Goal: Information Seeking & Learning: Learn about a topic

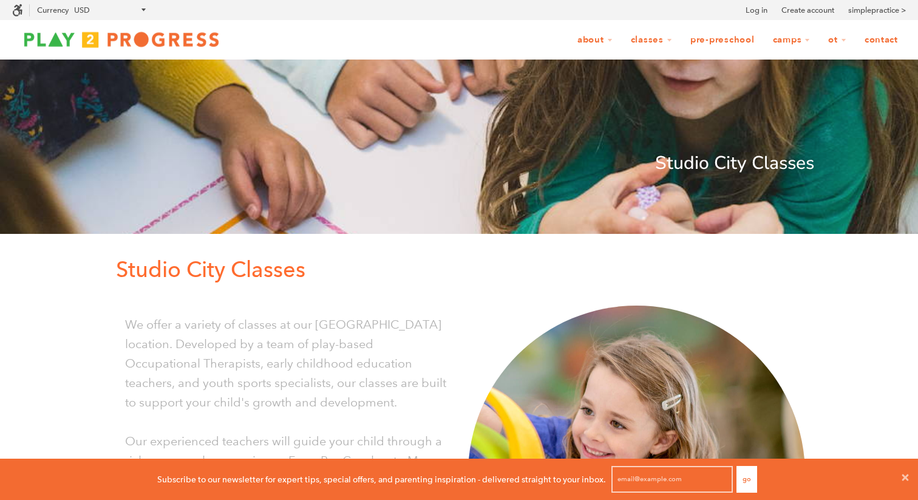
scroll to position [1, 1]
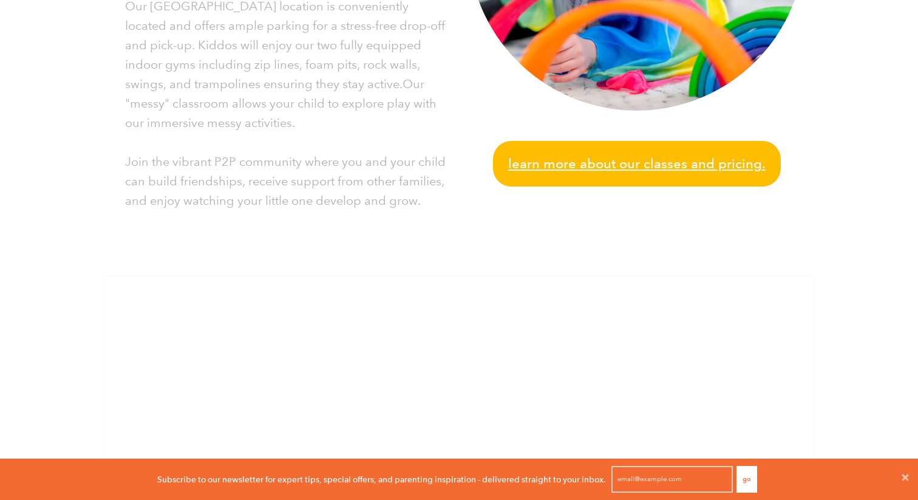
click at [602, 169] on span "Learn more about our classes and pricing." at bounding box center [636, 163] width 257 height 21
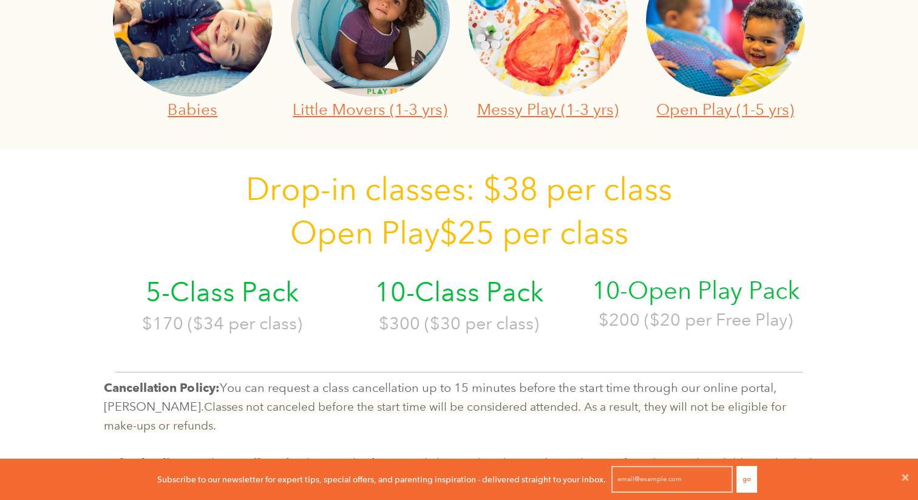
scroll to position [550, 0]
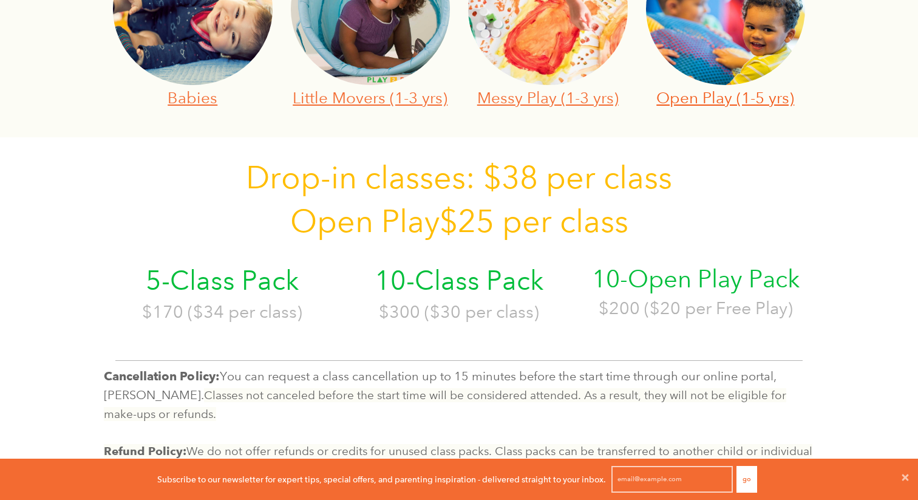
click at [737, 103] on link "Open Play (1-5 yrs)" at bounding box center [725, 97] width 138 height 19
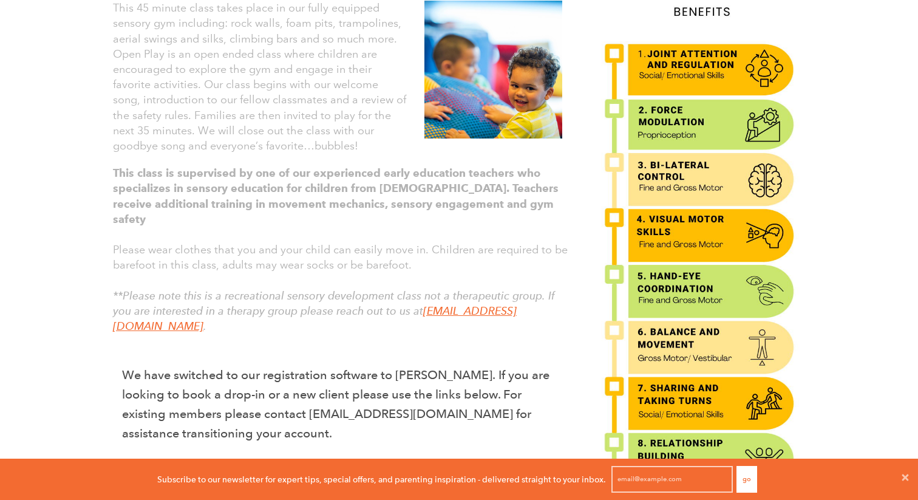
scroll to position [393, 0]
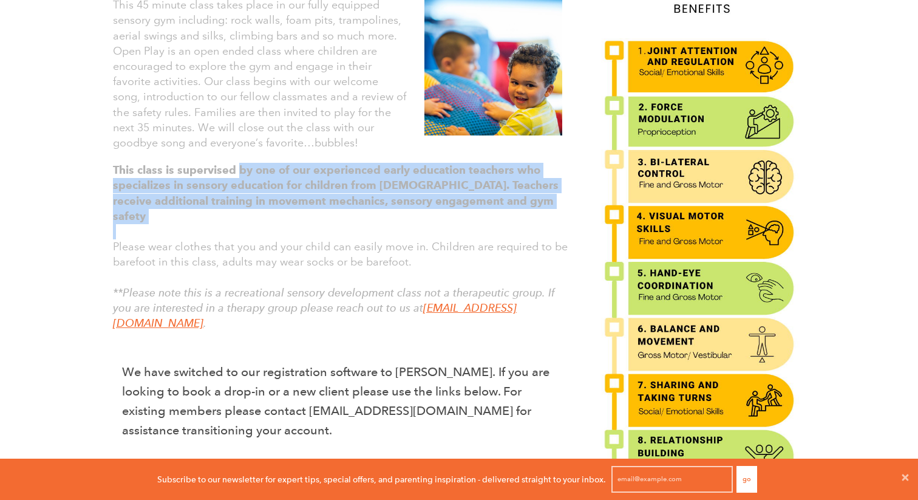
drag, startPoint x: 239, startPoint y: 172, endPoint x: 268, endPoint y: 216, distance: 52.2
click at [268, 215] on div "This class is supervised by one of our experienced early education teachers who…" at bounding box center [338, 259] width 468 height 205
click at [268, 224] on p at bounding box center [342, 231] width 458 height 15
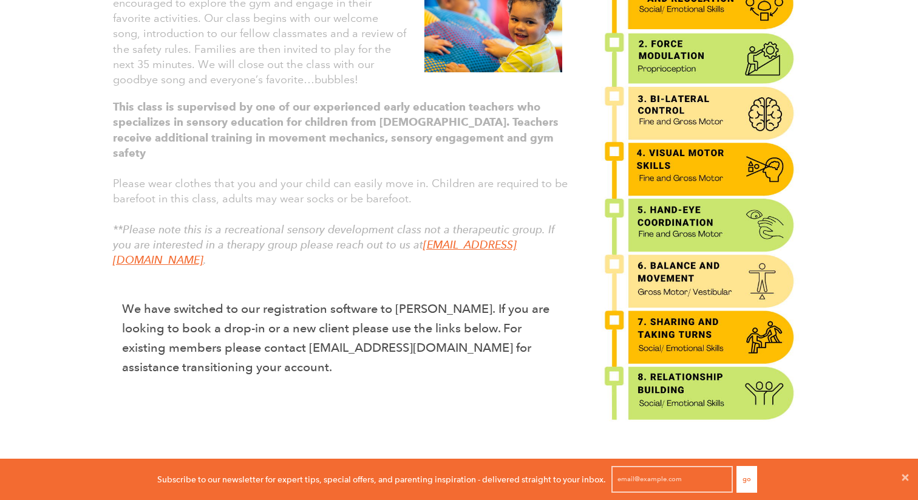
scroll to position [460, 0]
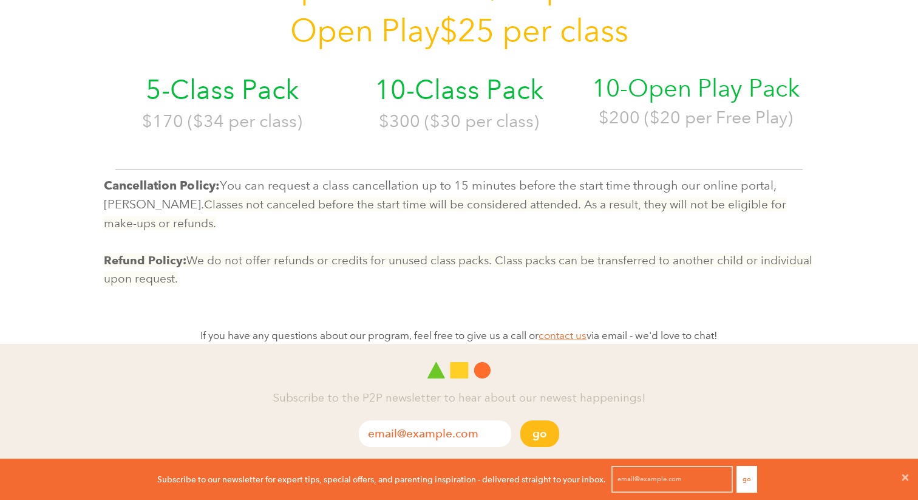
scroll to position [741, 0]
drag, startPoint x: 331, startPoint y: 189, endPoint x: 506, endPoint y: 223, distance: 178.7
click at [506, 222] on p "Cancellation Policy: You can request a class cancellation up to 15 minutes befo…" at bounding box center [459, 203] width 710 height 56
click at [506, 223] on p "Cancellation Policy: You can request a class cancellation up to 15 minutes befo…" at bounding box center [459, 203] width 710 height 56
drag, startPoint x: 506, startPoint y: 182, endPoint x: 510, endPoint y: 233, distance: 50.5
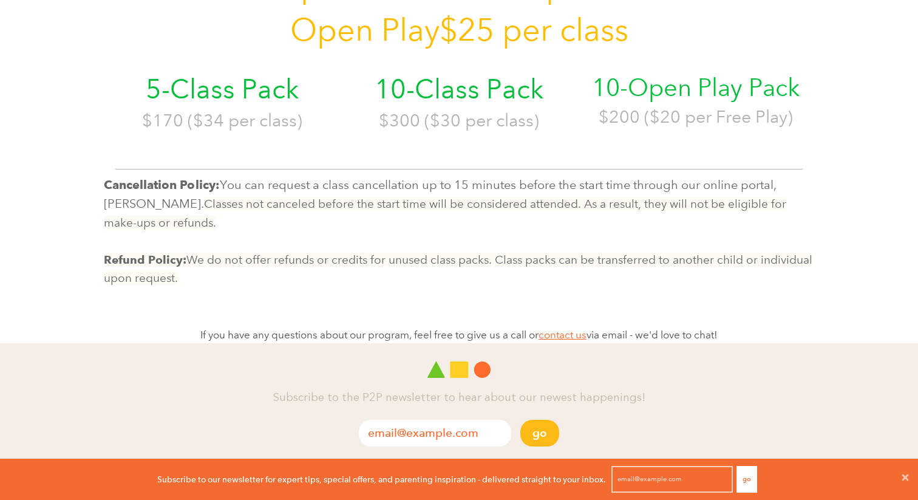
click at [509, 231] on p "Cancellation Policy: You can request a class cancellation up to 15 minutes befo…" at bounding box center [459, 203] width 710 height 56
click at [510, 233] on p at bounding box center [459, 241] width 710 height 18
drag, startPoint x: 398, startPoint y: 182, endPoint x: 472, endPoint y: 223, distance: 84.8
click at [472, 223] on p "Cancellation Policy: You can request a class cancellation up to 15 minutes befo…" at bounding box center [459, 203] width 710 height 56
click at [436, 176] on p "Cancellation Policy: You can request a class cancellation up to 15 minutes befo…" at bounding box center [459, 203] width 710 height 56
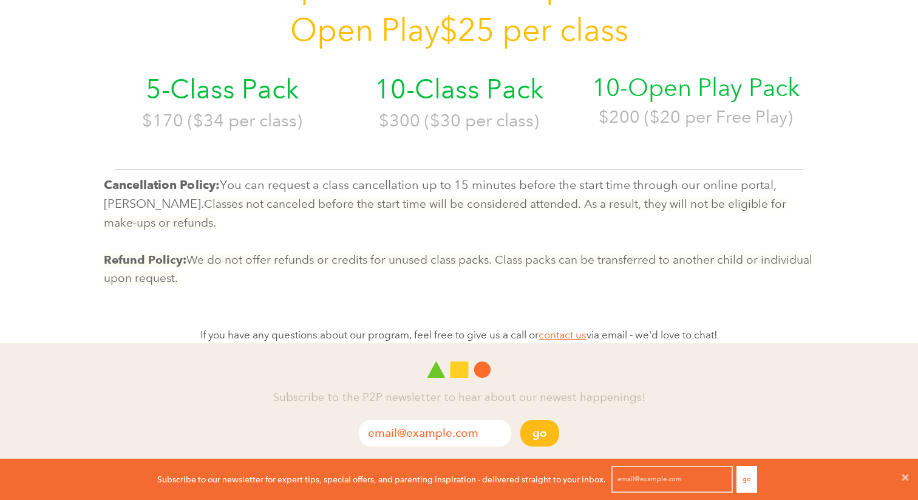
drag, startPoint x: 399, startPoint y: 172, endPoint x: 441, endPoint y: 220, distance: 64.1
click at [441, 219] on div "Cancellation Policy: You can request a class cancellation up to 15 minutes befo…" at bounding box center [459, 225] width 729 height 124
click at [441, 220] on p "Cancellation Policy: You can request a class cancellation up to 15 minutes befo…" at bounding box center [459, 203] width 710 height 56
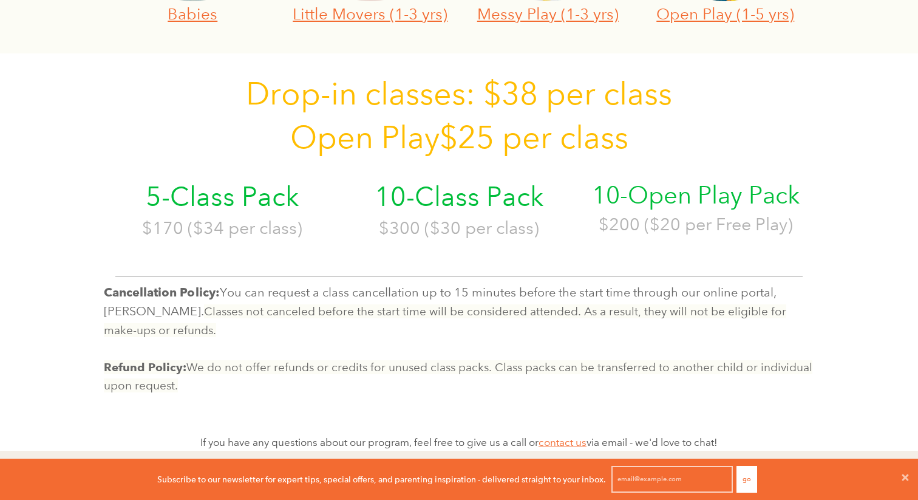
scroll to position [628, 0]
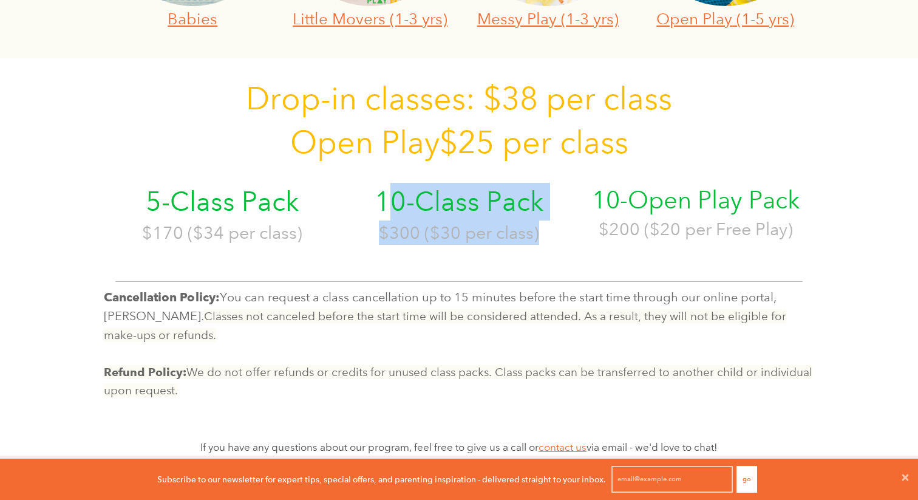
drag, startPoint x: 384, startPoint y: 203, endPoint x: 560, endPoint y: 247, distance: 182.0
click at [560, 247] on div "5-Class Pack $170 ($34 per class) 10-Class Pack $300 ($30 per class) 10-Open Pl…" at bounding box center [459, 208] width 710 height 86
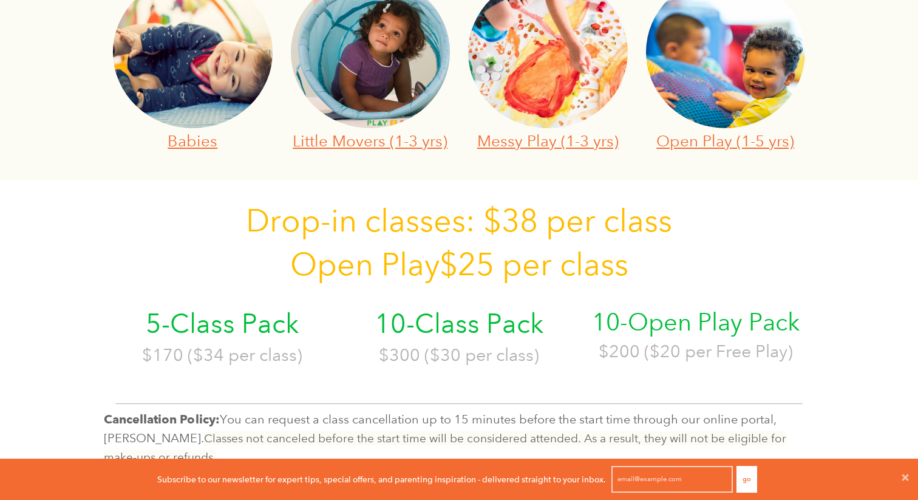
scroll to position [469, 0]
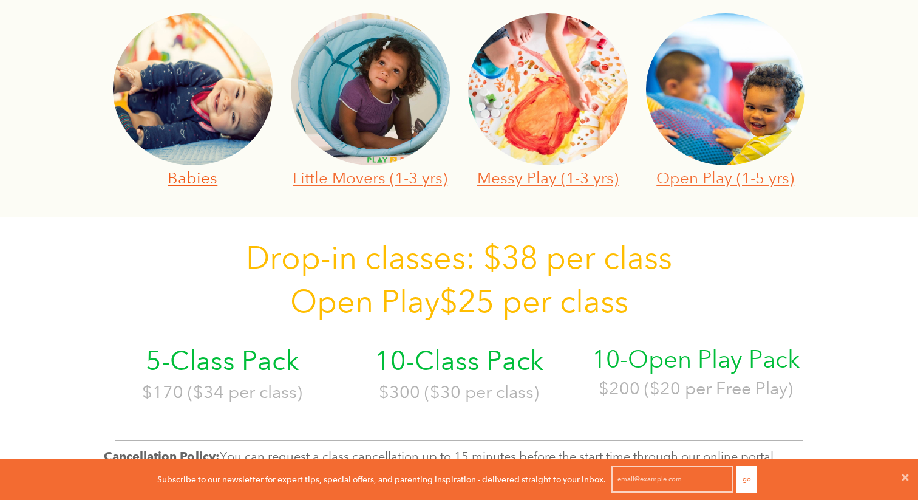
click at [210, 180] on link "Babies" at bounding box center [193, 177] width 50 height 19
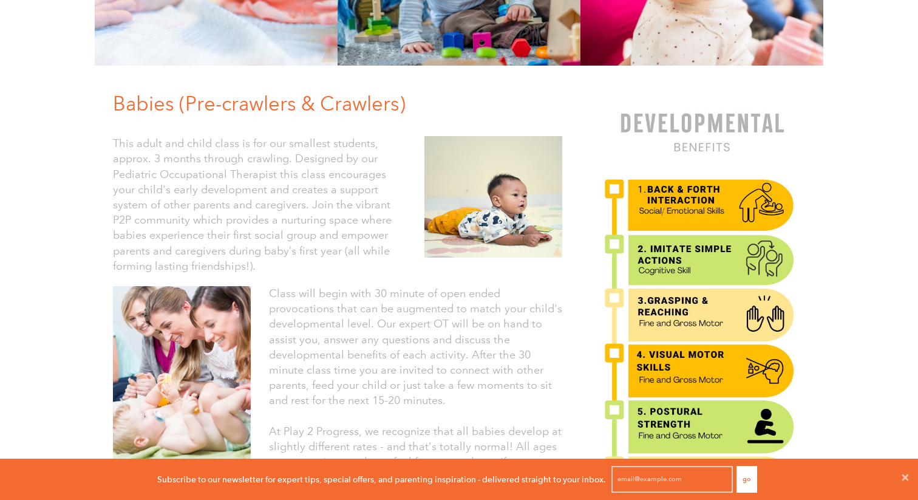
scroll to position [259, 0]
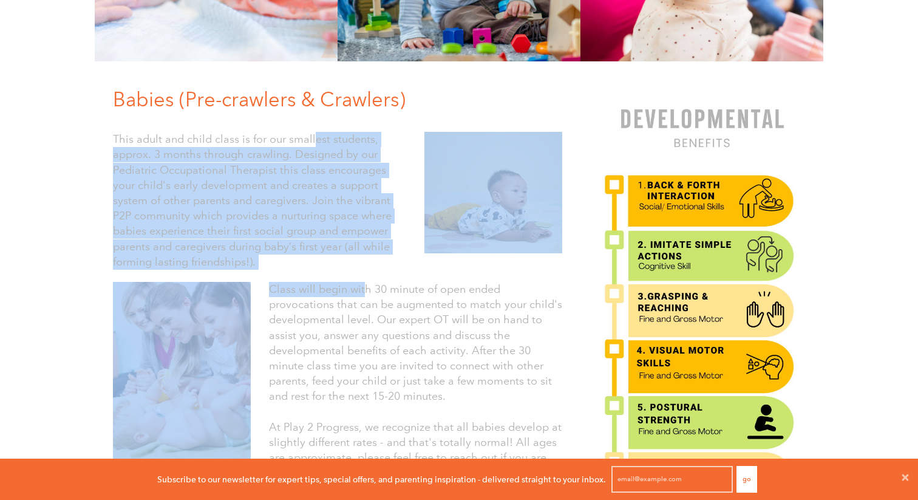
drag, startPoint x: 313, startPoint y: 134, endPoint x: 367, endPoint y: 287, distance: 161.5
click at [367, 286] on div "Babies (Pre-crawlers & Crawlers) This adult and child class is for our smallest…" at bounding box center [338, 373] width 486 height 575
click at [367, 287] on font "Class will begin with 30 minute of open ended provocations that can be augmente…" at bounding box center [415, 342] width 293 height 120
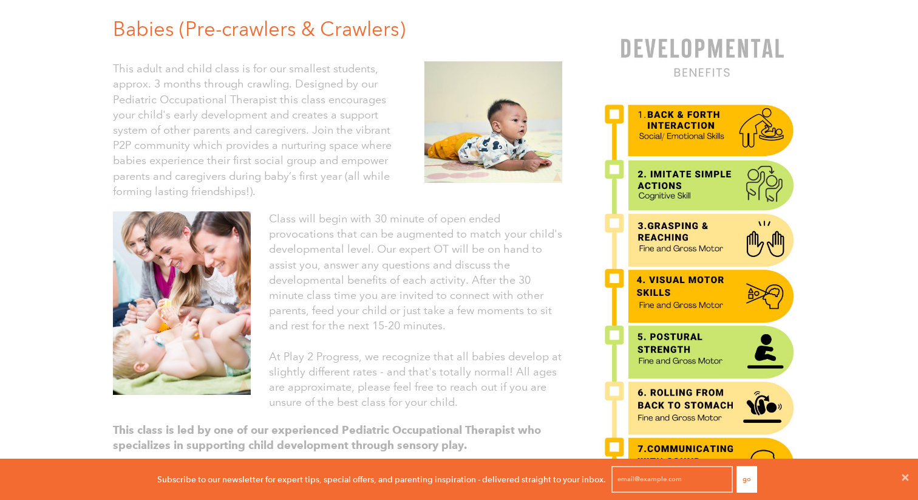
scroll to position [339, 0]
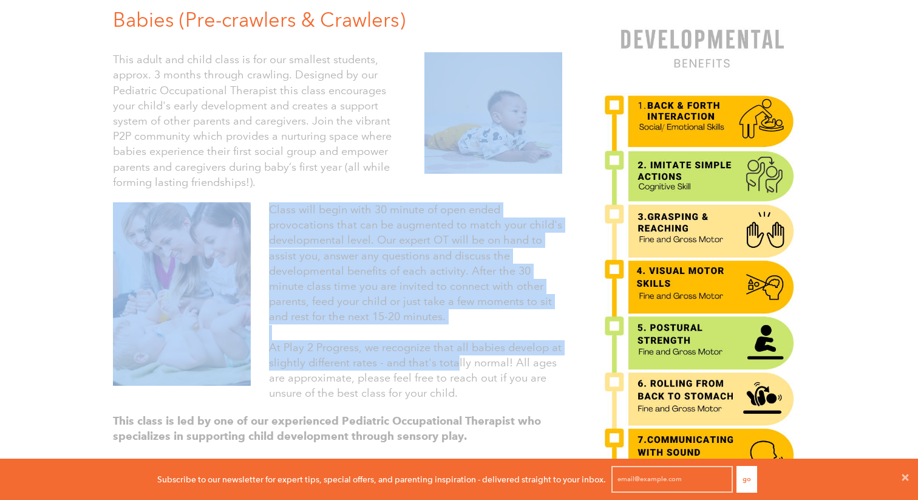
drag, startPoint x: 417, startPoint y: 192, endPoint x: 458, endPoint y: 376, distance: 188.1
click at [458, 376] on div "Babies (Pre-crawlers & Crawlers) This adult and child class is for our smallest…" at bounding box center [338, 293] width 486 height 575
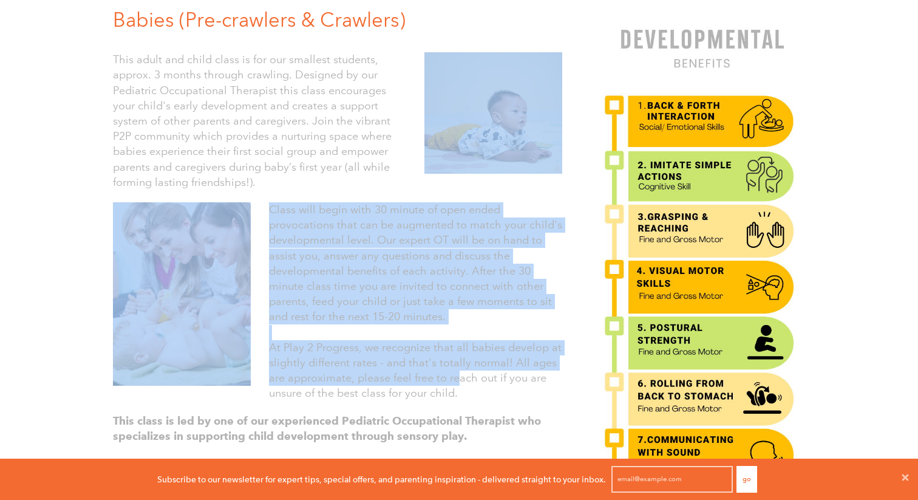
click at [458, 376] on font "At Play 2 Progress, we recognize that all babies develop at slightly different …" at bounding box center [415, 371] width 293 height 60
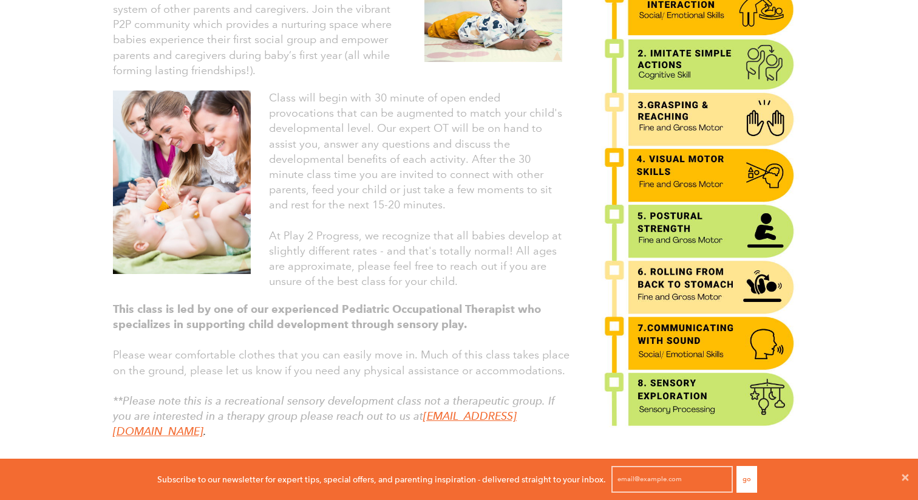
scroll to position [453, 0]
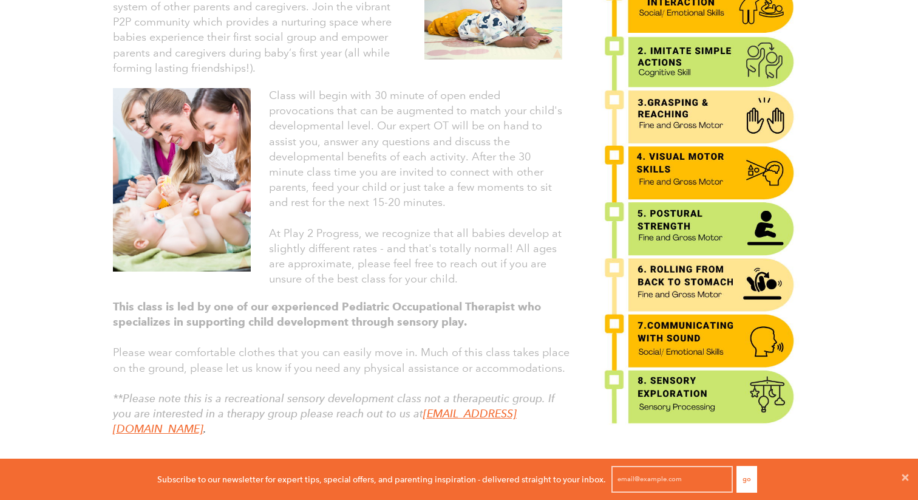
drag, startPoint x: 418, startPoint y: 239, endPoint x: 514, endPoint y: 291, distance: 108.7
click at [514, 291] on div "Class will begin with 30 minute of open ended provocations that can be augmente…" at bounding box center [338, 187] width 468 height 211
drag, startPoint x: 468, startPoint y: 201, endPoint x: 493, endPoint y: 291, distance: 94.0
click at [492, 290] on div "Class will begin with 30 minute of open ended provocations that can be augmente…" at bounding box center [338, 187] width 468 height 211
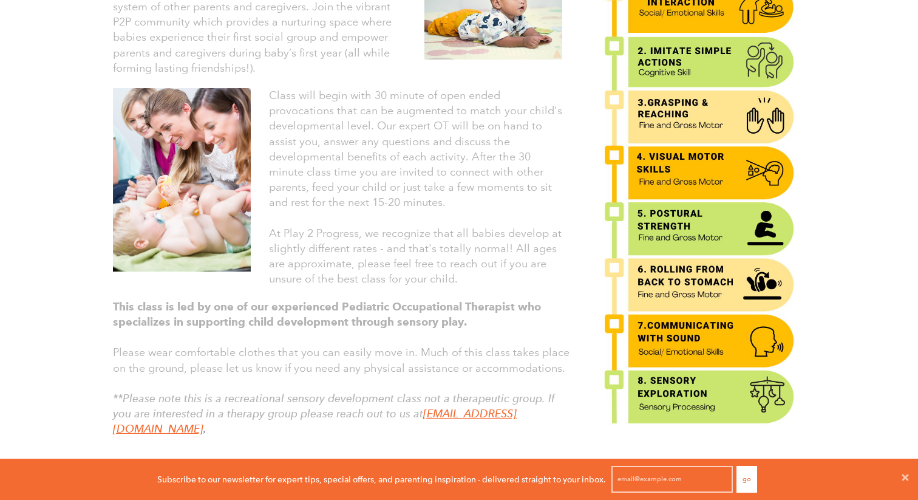
click at [493, 291] on div "Class will begin with 30 minute of open ended provocations that can be augmente…" at bounding box center [338, 187] width 468 height 211
drag, startPoint x: 469, startPoint y: 293, endPoint x: 503, endPoint y: 333, distance: 52.2
click at [502, 333] on div "Babies (Pre-crawlers & Crawlers) This adult and child class is for our smallest…" at bounding box center [338, 179] width 486 height 575
click at [503, 333] on p at bounding box center [342, 337] width 458 height 15
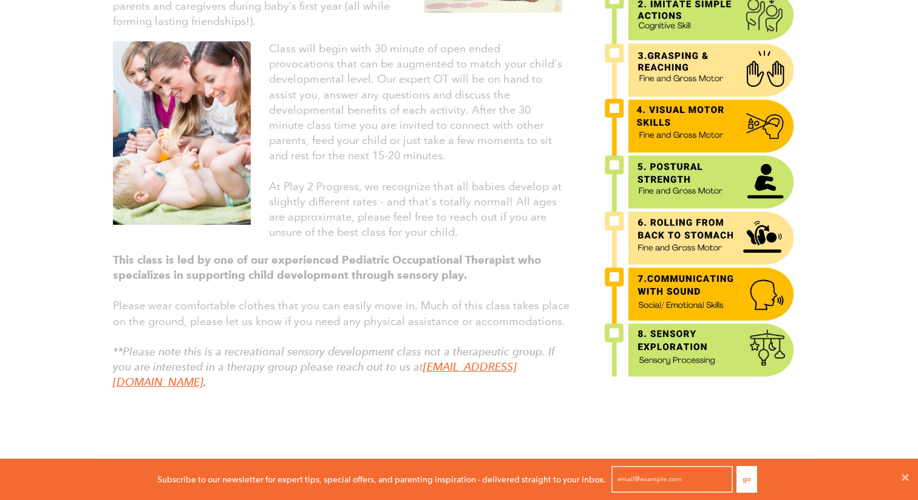
scroll to position [505, 0]
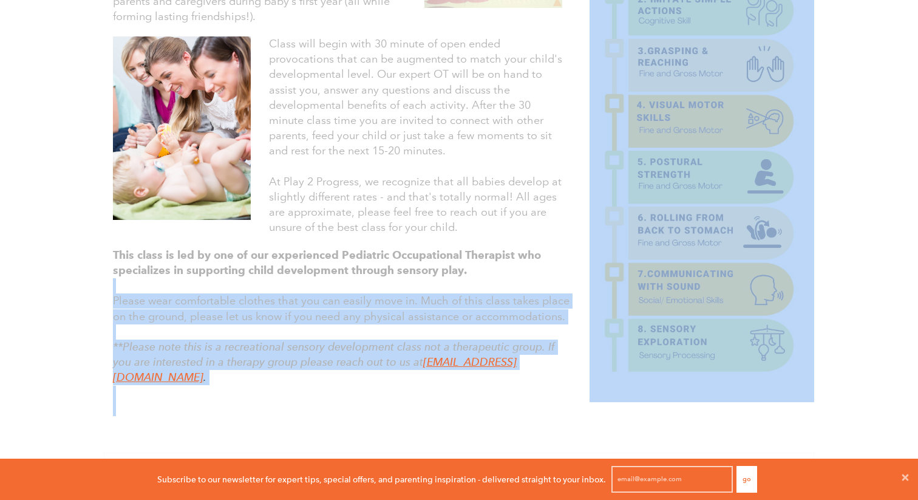
drag, startPoint x: 513, startPoint y: 285, endPoint x: 587, endPoint y: 329, distance: 86.3
click at [587, 328] on div "Babies (Pre-crawlers & Crawlers) This adult and child class is for our smallest…" at bounding box center [459, 127] width 729 height 611
click at [581, 307] on div at bounding box center [701, 121] width 243 height 562
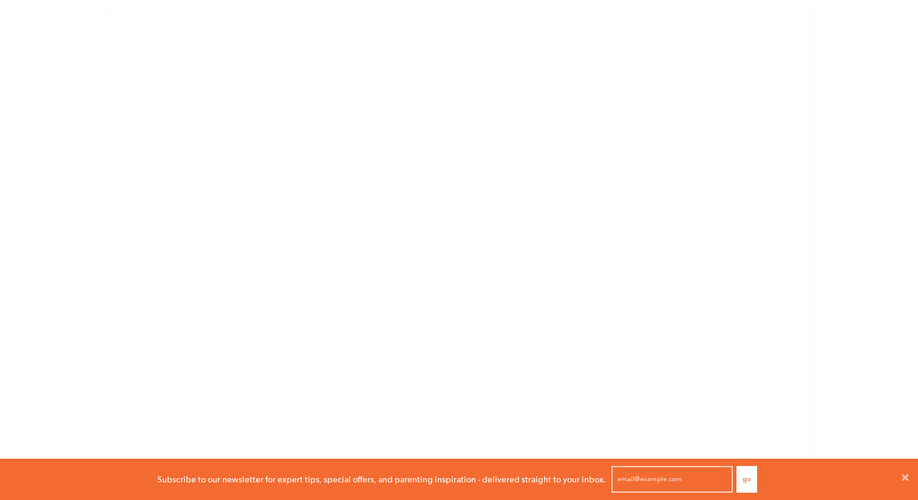
scroll to position [891, 0]
